Goal: Task Accomplishment & Management: Manage account settings

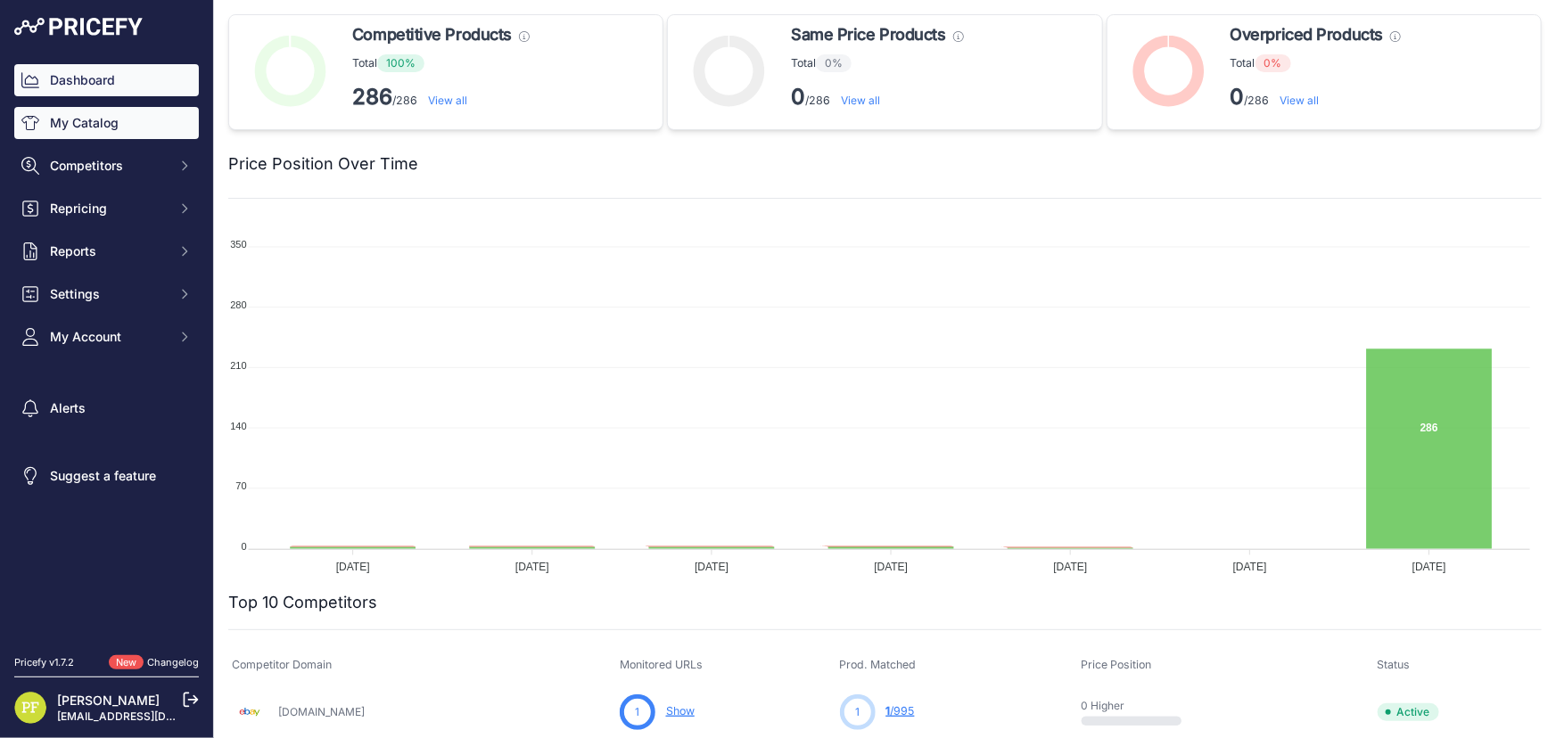
click at [95, 129] on link "My Catalog" at bounding box center [106, 123] width 185 height 32
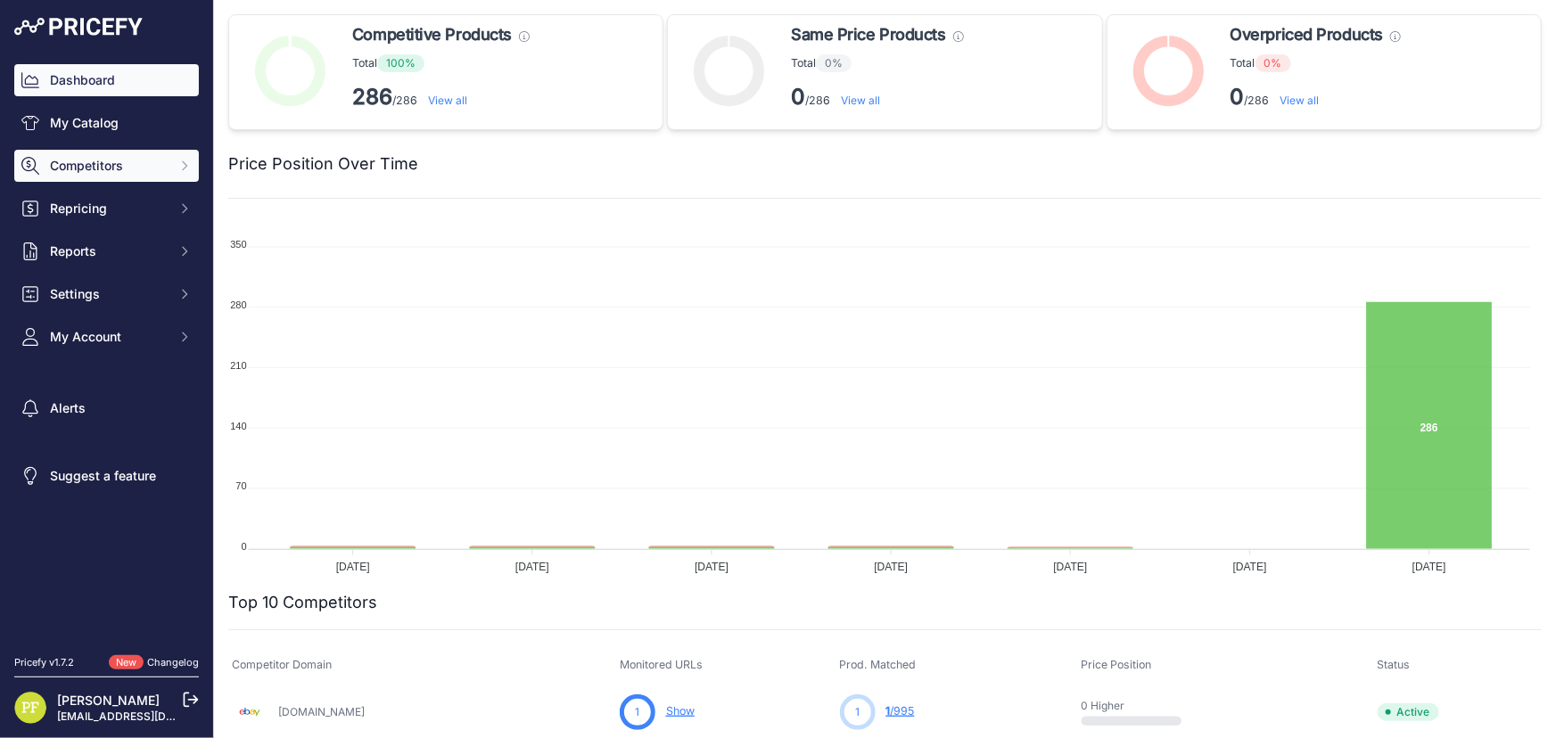
click at [111, 157] on span "Competitors" at bounding box center [108, 166] width 117 height 18
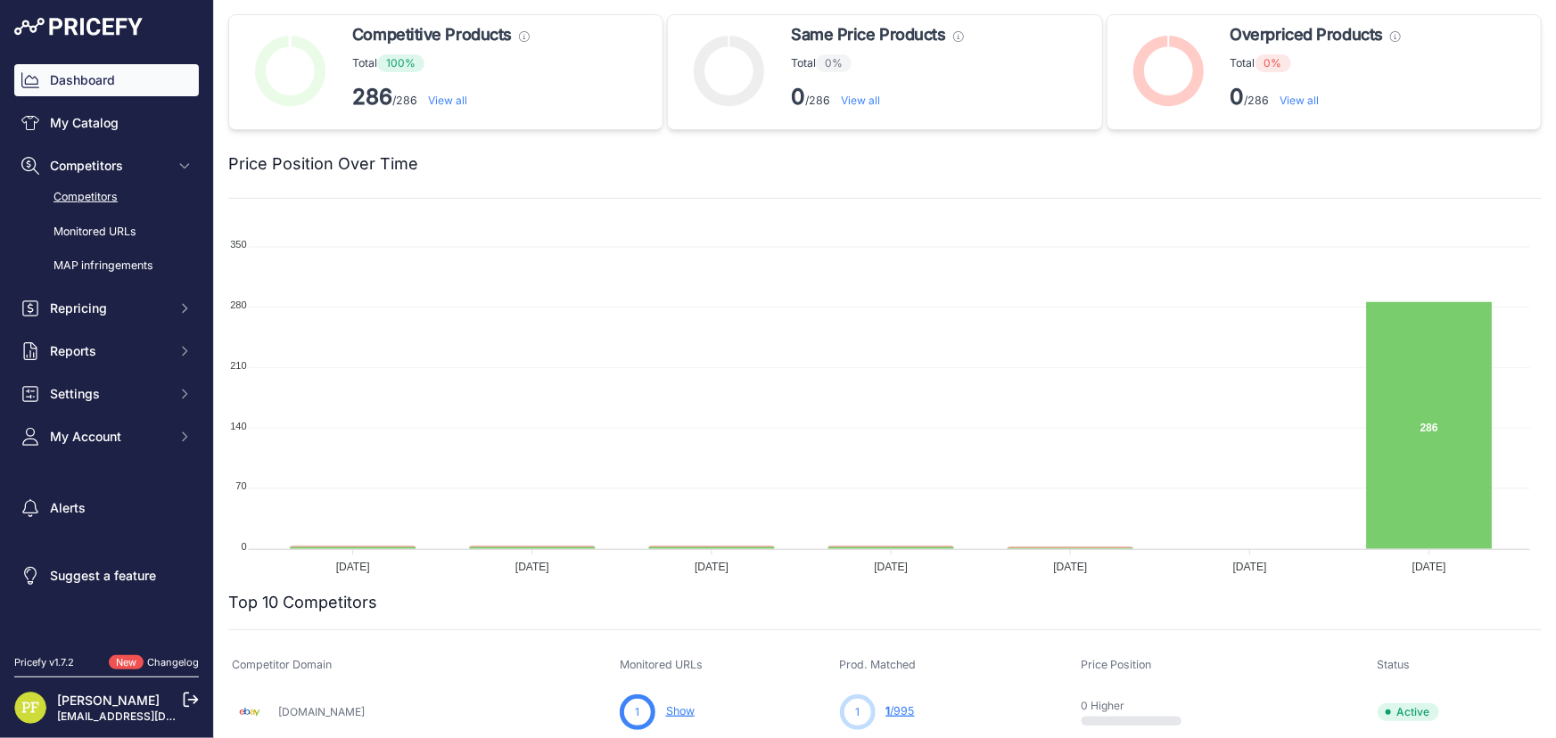
click at [109, 184] on link "Competitors" at bounding box center [106, 197] width 185 height 31
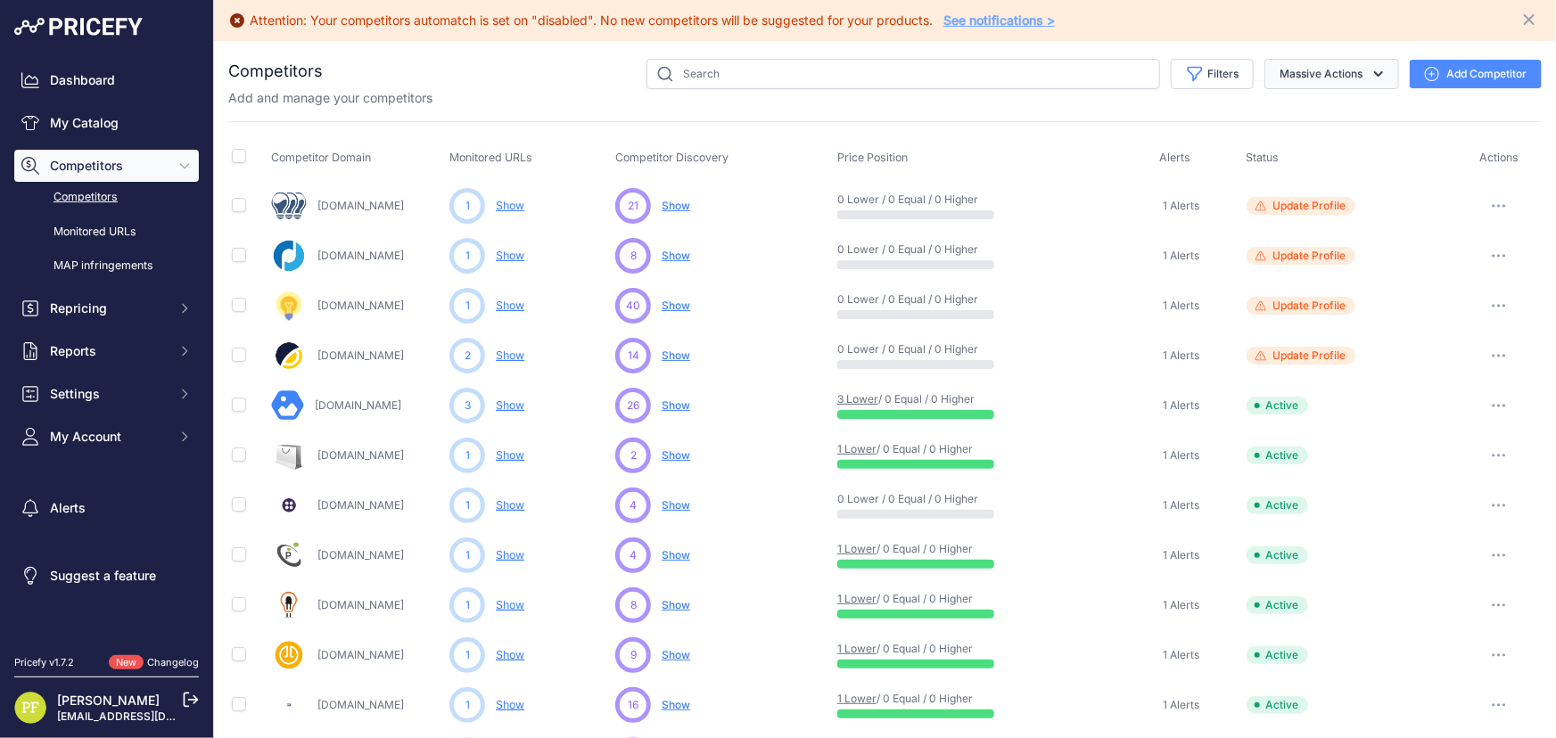
click at [1374, 65] on icon "button" at bounding box center [1379, 74] width 18 height 18
click at [101, 228] on link "Monitored URLs" at bounding box center [106, 232] width 185 height 31
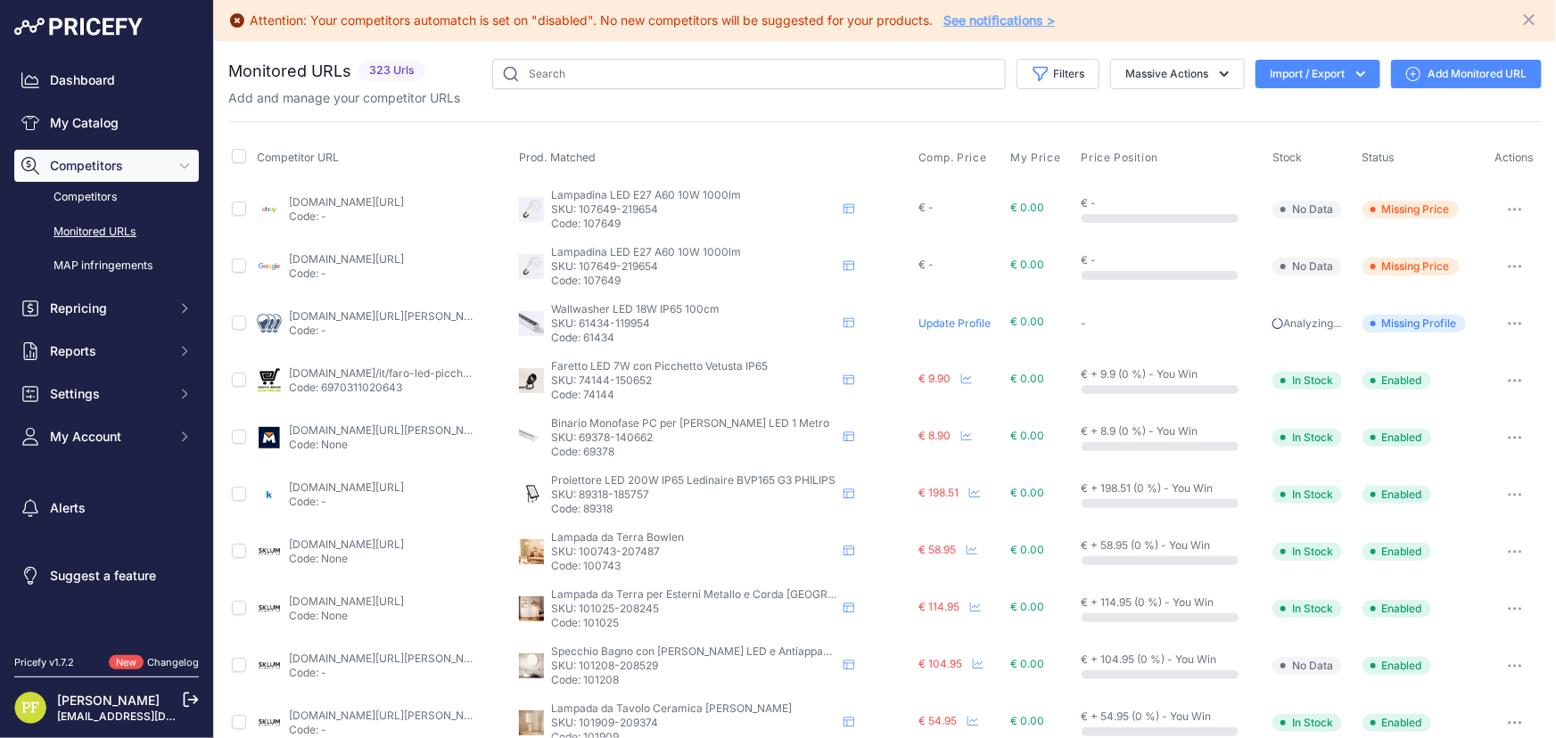
click at [78, 166] on span "Competitors" at bounding box center [108, 166] width 117 height 18
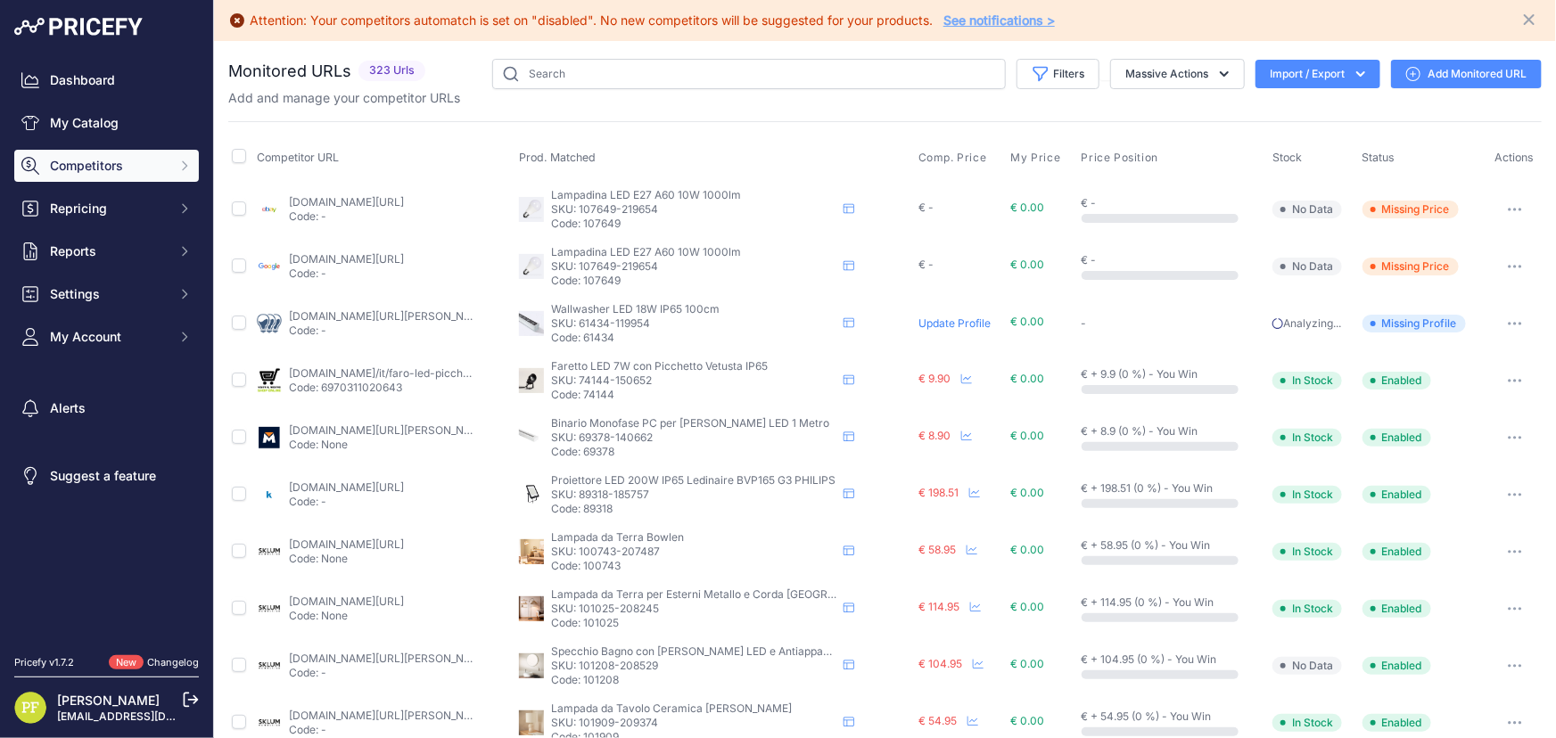
click at [95, 175] on button "Competitors" at bounding box center [106, 166] width 185 height 32
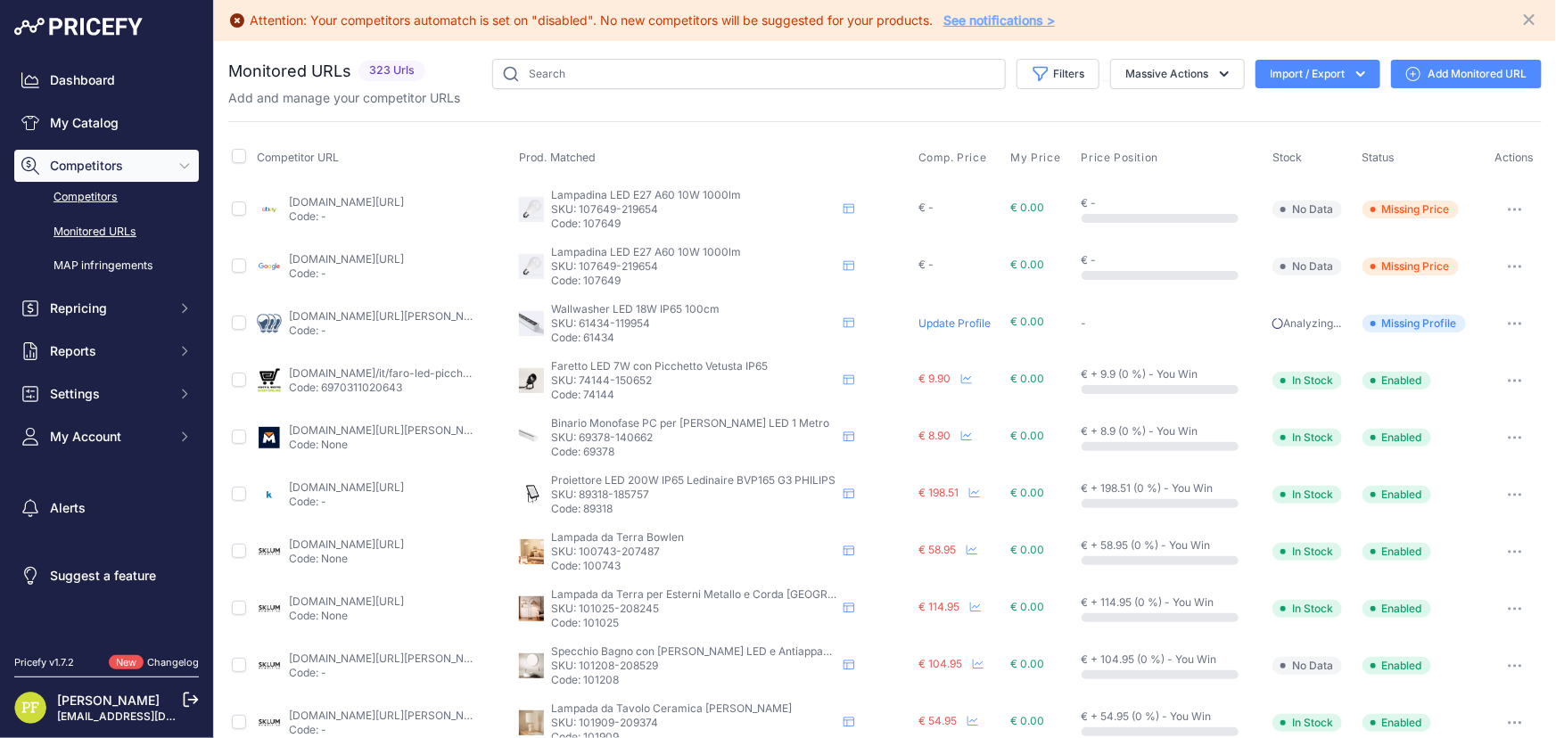
click at [97, 198] on link "Competitors" at bounding box center [106, 197] width 185 height 31
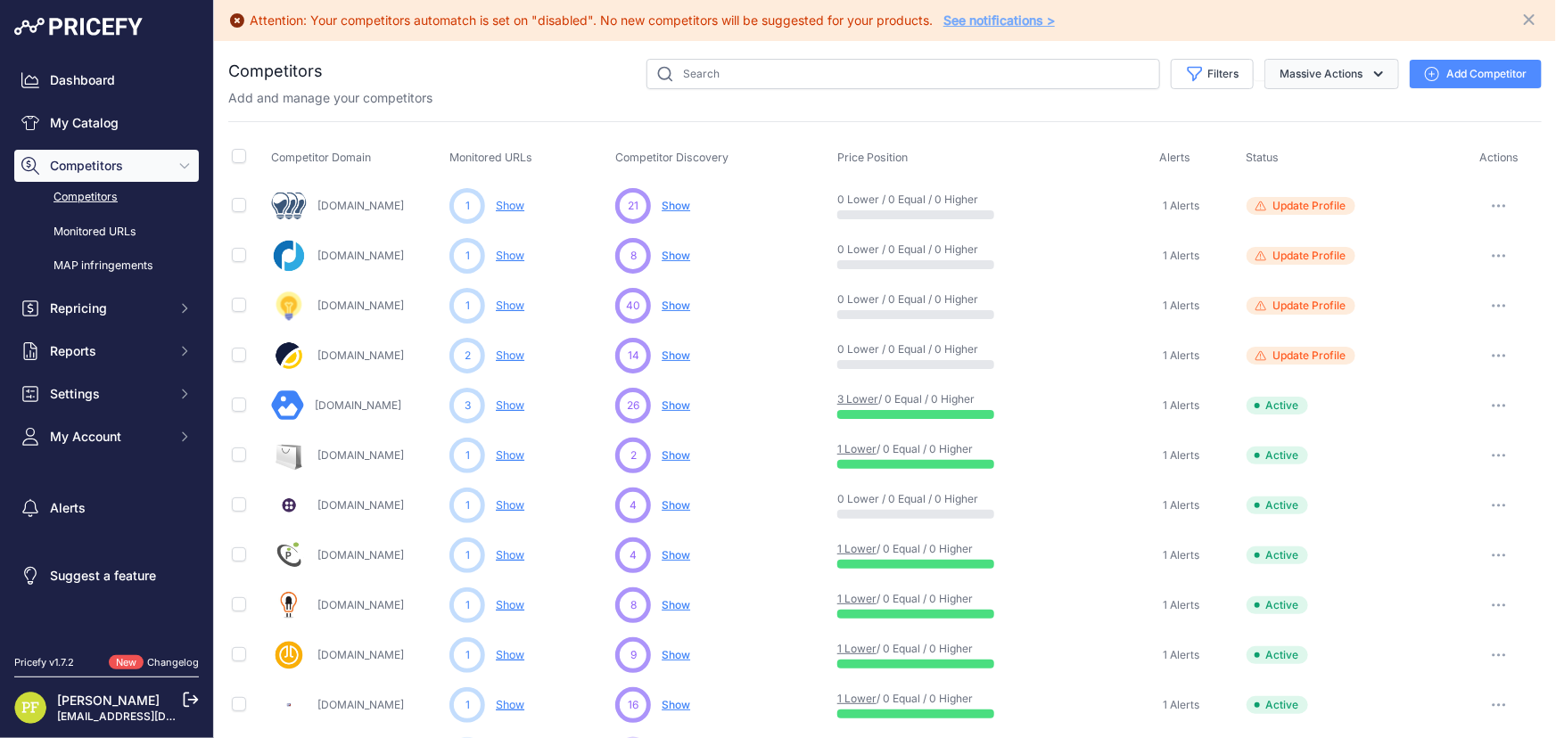
click at [1338, 72] on button "Massive Actions" at bounding box center [1332, 74] width 135 height 30
drag, startPoint x: 1292, startPoint y: 114, endPoint x: 1068, endPoint y: 114, distance: 223.9
click at [1068, 114] on div "Competitors" at bounding box center [885, 720] width 1314 height 1322
click at [1192, 72] on button "Filters" at bounding box center [1212, 74] width 83 height 30
click at [1207, 129] on select "Select an option Active Disabled Update Profile Pending Approval Hidden Archived" at bounding box center [1153, 143] width 171 height 30
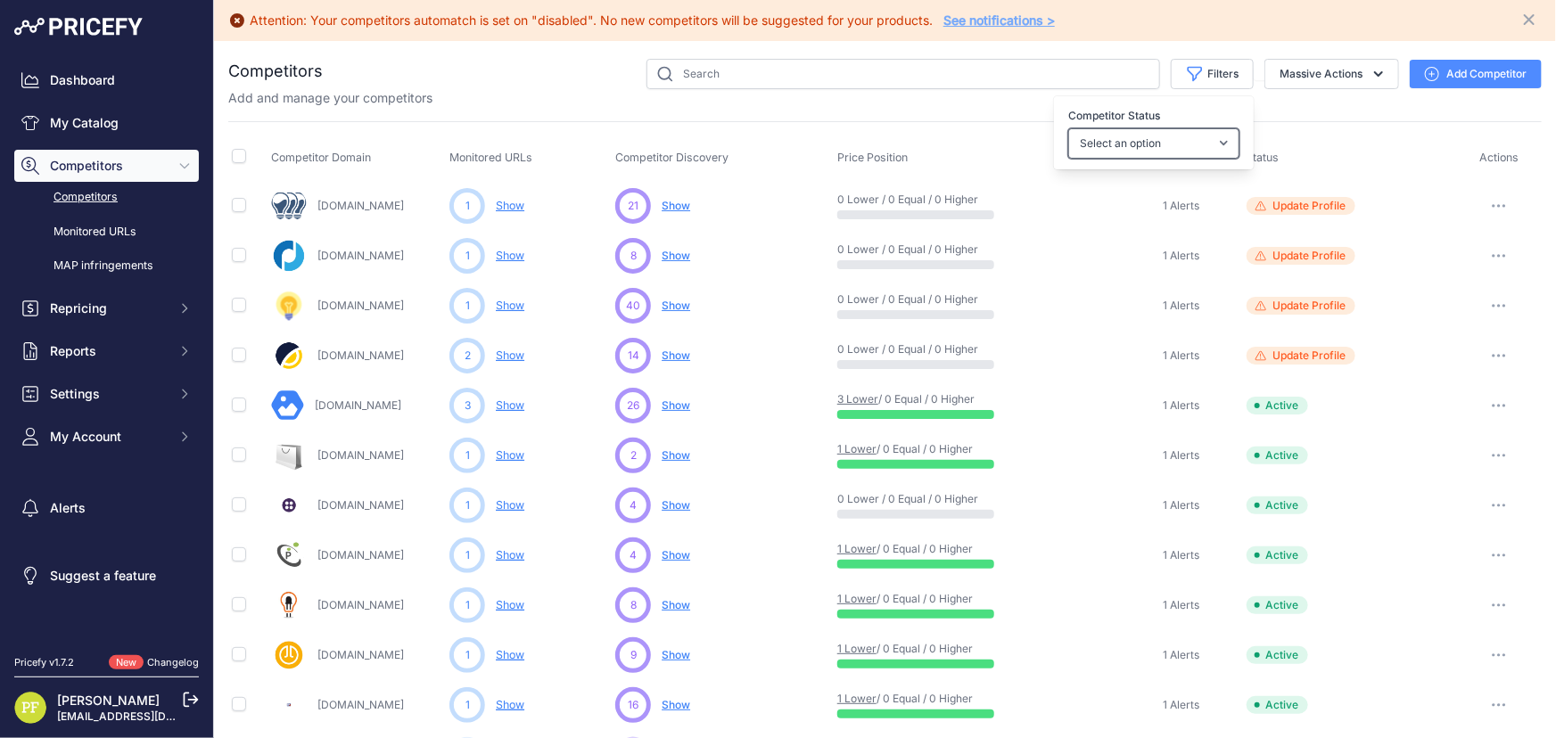
click at [1207, 131] on select "Select an option Active Disabled Update Profile Pending Approval Hidden Archived" at bounding box center [1153, 143] width 171 height 30
click at [128, 24] on img at bounding box center [78, 27] width 128 height 18
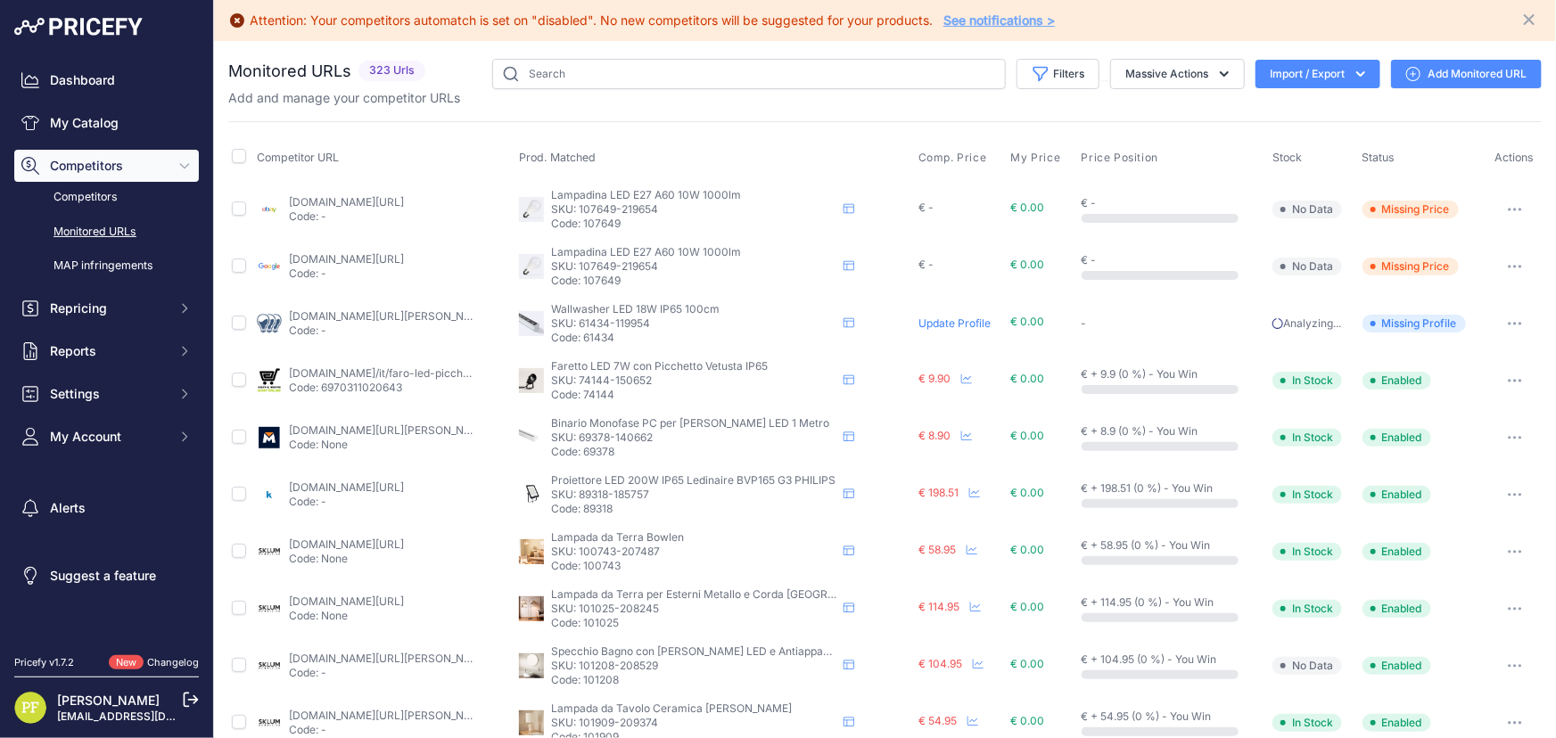
click at [1324, 70] on button "Import / Export" at bounding box center [1318, 74] width 125 height 29
click at [1313, 108] on div "Import" at bounding box center [1316, 111] width 143 height 32
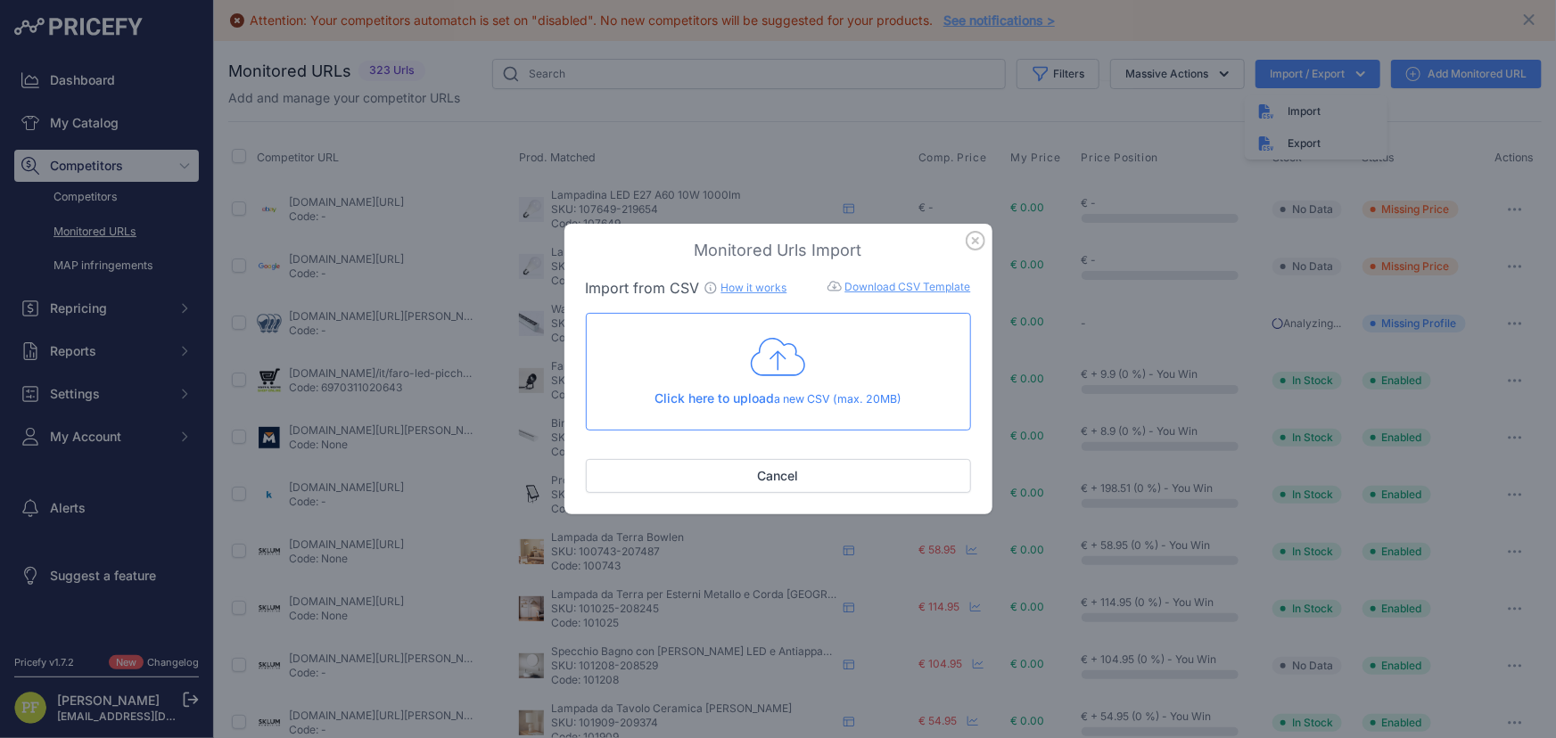
click at [718, 359] on div "Click here to upload a new CSV (max. 20MB)" at bounding box center [778, 371] width 355 height 73
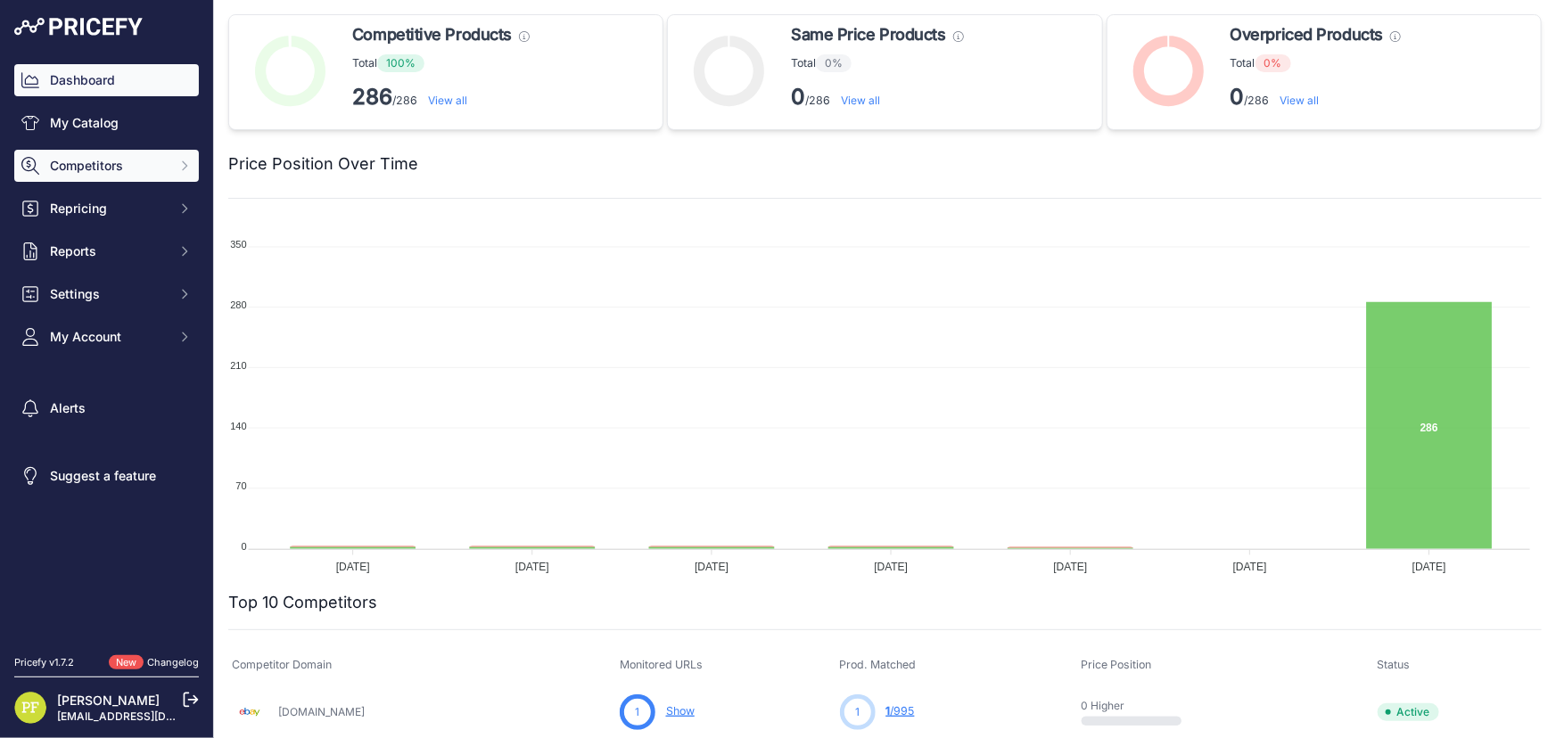
click at [133, 161] on span "Competitors" at bounding box center [108, 166] width 117 height 18
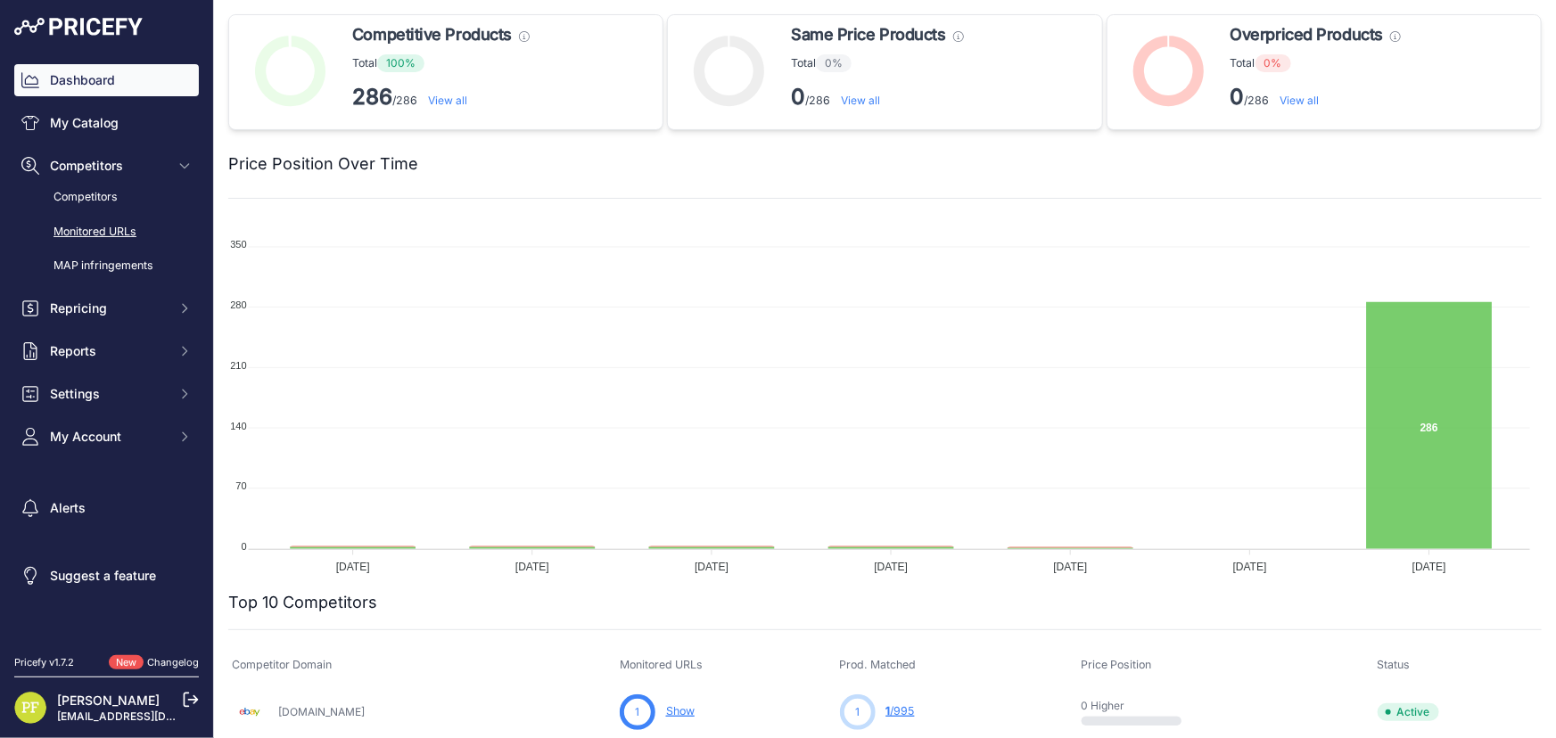
click at [116, 227] on link "Monitored URLs" at bounding box center [106, 232] width 185 height 31
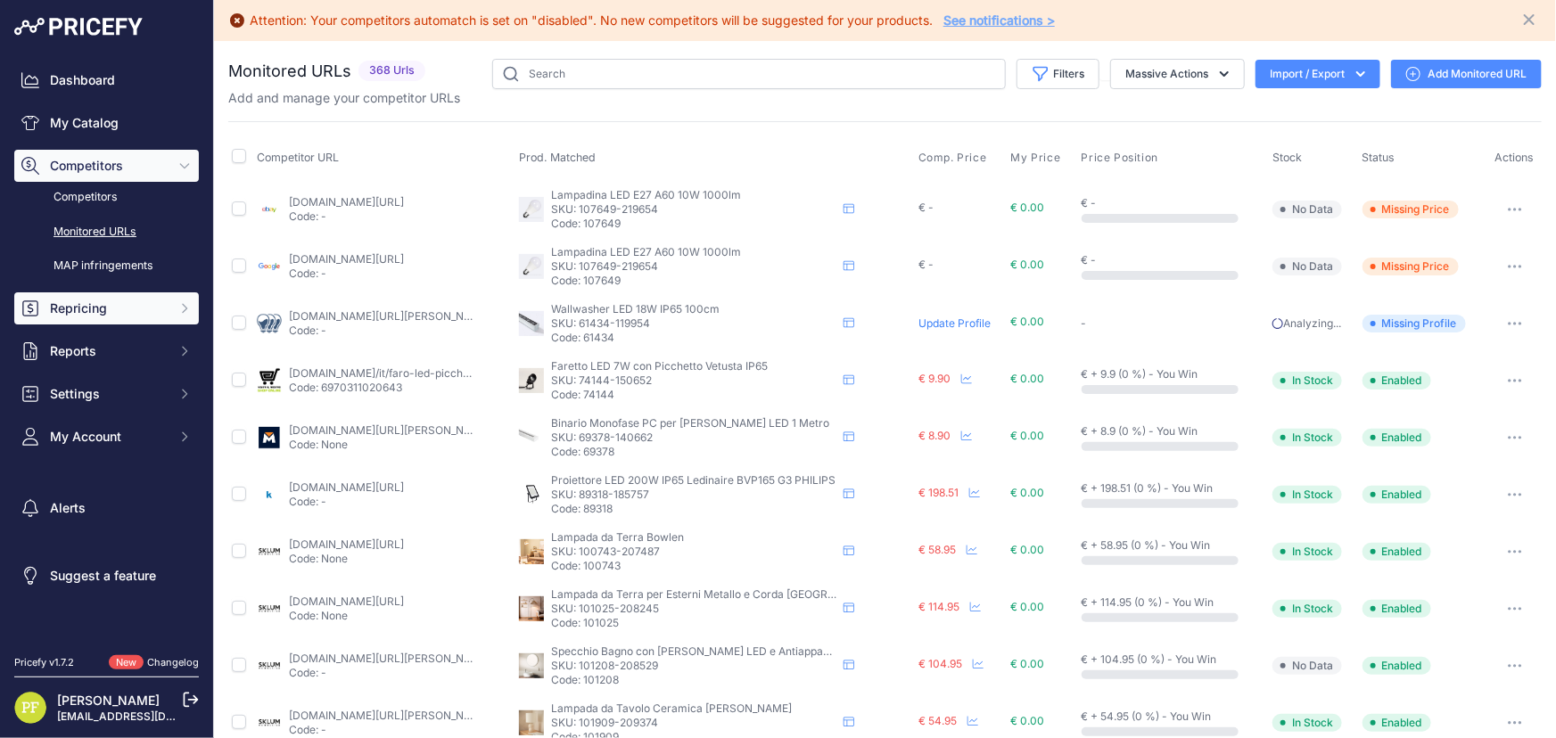
scroll to position [243, 0]
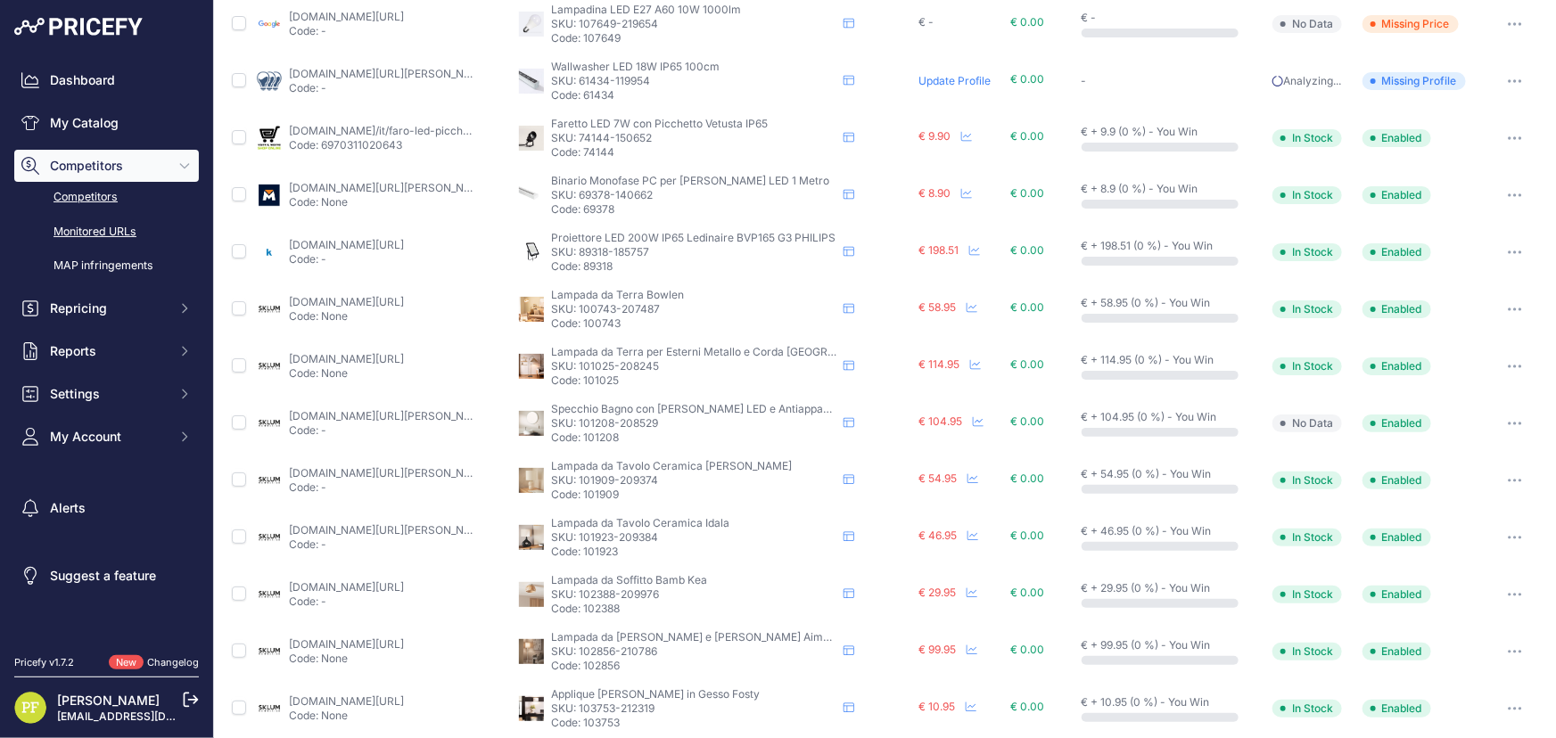
click at [120, 194] on link "Competitors" at bounding box center [106, 197] width 185 height 31
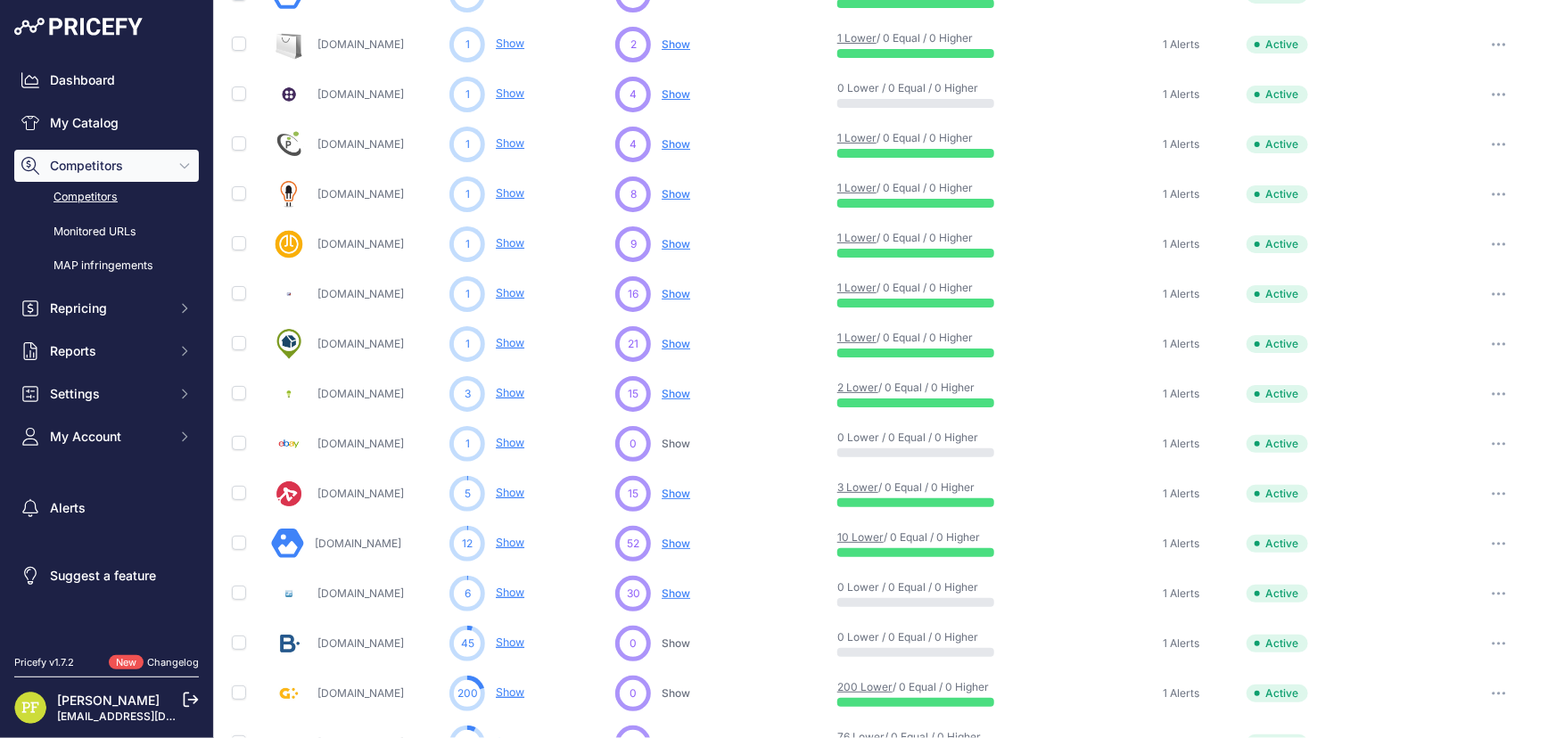
scroll to position [405, 0]
